Goal: Find specific page/section: Find specific page/section

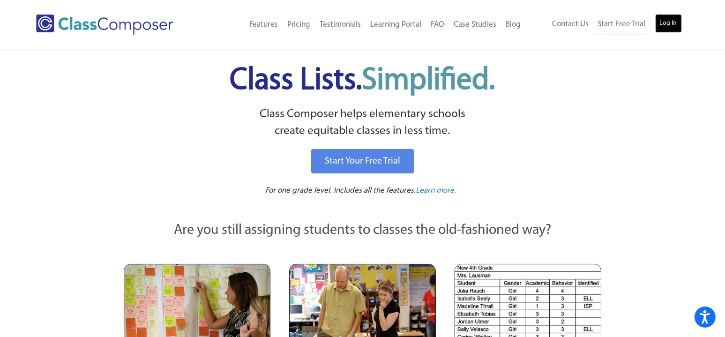
click at [665, 21] on link "Log In" at bounding box center [668, 23] width 27 height 19
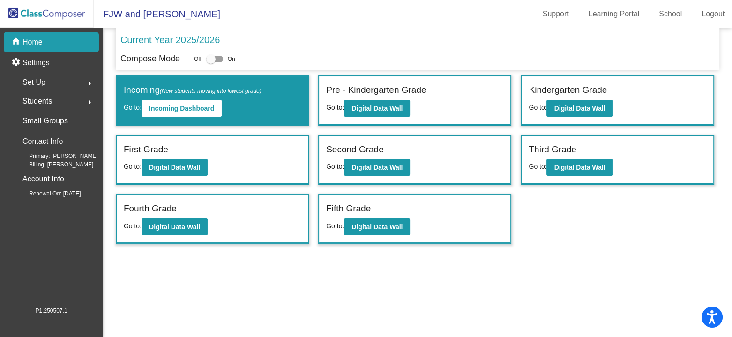
click at [45, 97] on span "Students" at bounding box center [37, 101] width 30 height 13
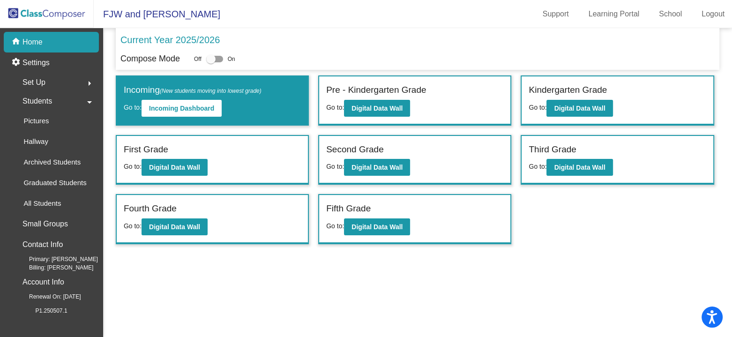
click at [50, 102] on span "Students" at bounding box center [37, 101] width 30 height 13
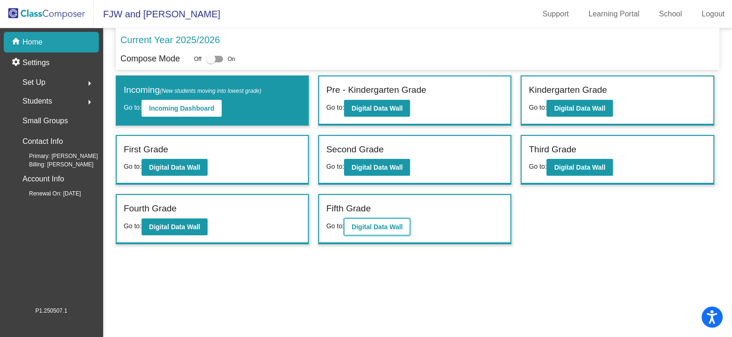
click at [366, 225] on b "Digital Data Wall" at bounding box center [376, 226] width 51 height 7
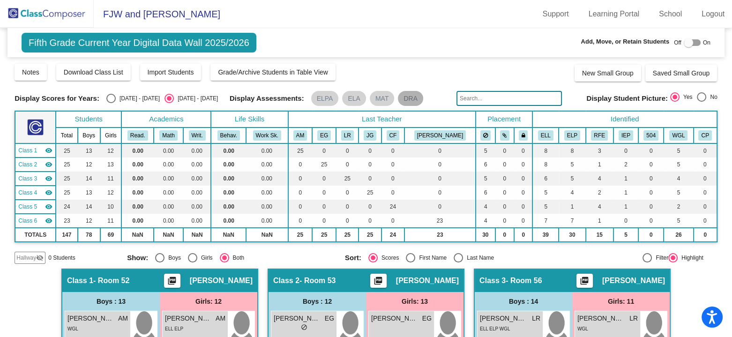
click at [410, 97] on mat-chip "DRA" at bounding box center [410, 98] width 25 height 15
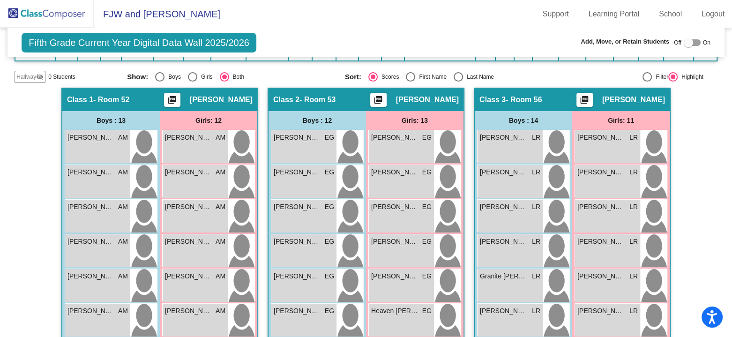
scroll to position [187, 0]
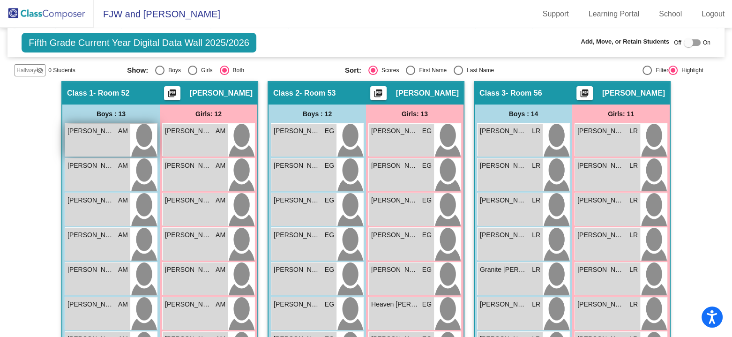
click at [92, 140] on div "Bernardo Nunez AM lock do_not_disturb_alt WGL" at bounding box center [97, 140] width 65 height 33
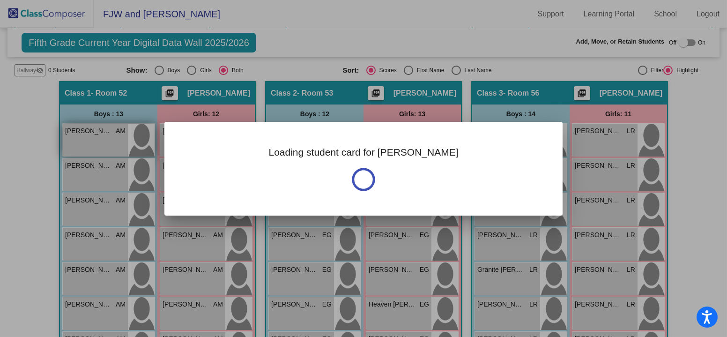
click at [92, 140] on div at bounding box center [363, 168] width 727 height 337
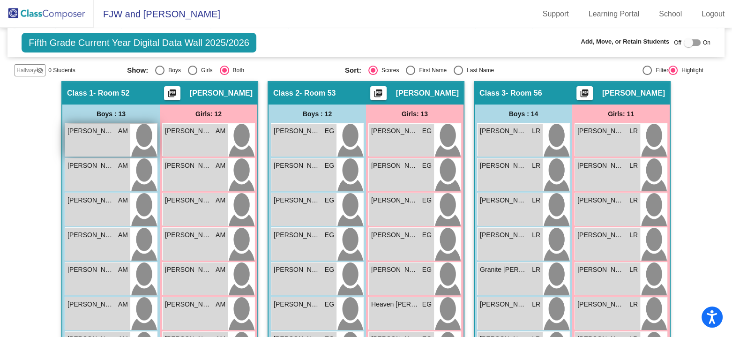
click at [92, 140] on div "Bernardo Nunez AM lock do_not_disturb_alt WGL" at bounding box center [97, 140] width 65 height 33
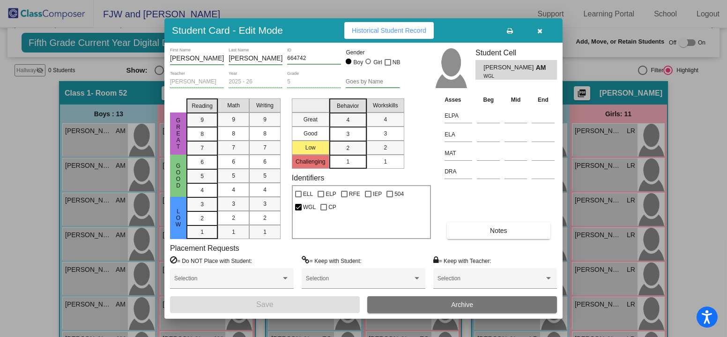
click at [542, 31] on icon "button" at bounding box center [540, 31] width 5 height 7
